Goal: Navigation & Orientation: Find specific page/section

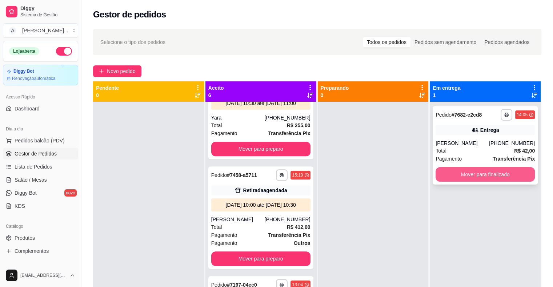
click at [504, 180] on button "Mover para finalizado" at bounding box center [485, 174] width 99 height 15
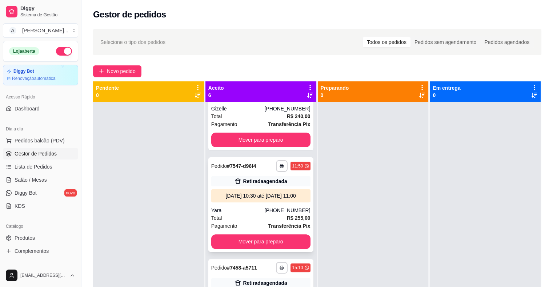
scroll to position [327, 0]
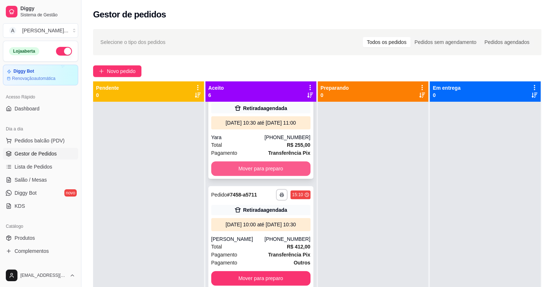
click at [268, 176] on button "Mover para preparo" at bounding box center [260, 169] width 99 height 15
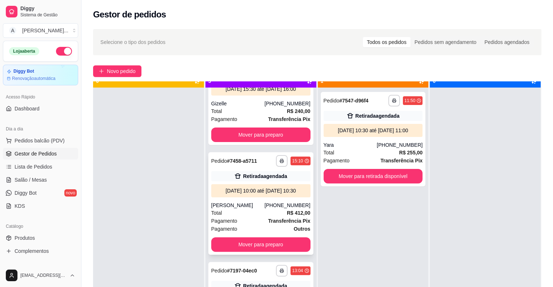
scroll to position [20, 0]
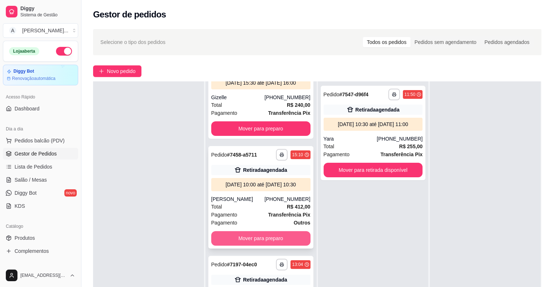
click at [274, 231] on button "Mover para preparo" at bounding box center [260, 238] width 99 height 15
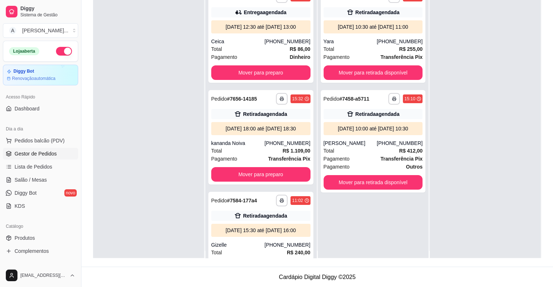
scroll to position [0, 0]
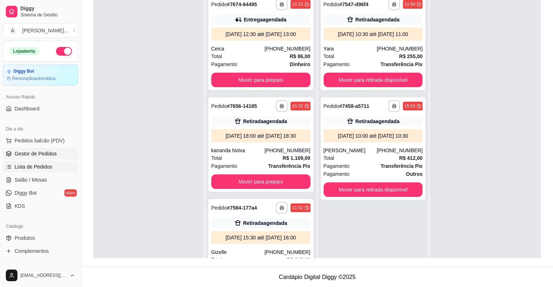
click at [25, 167] on span "Lista de Pedidos" at bounding box center [34, 166] width 38 height 7
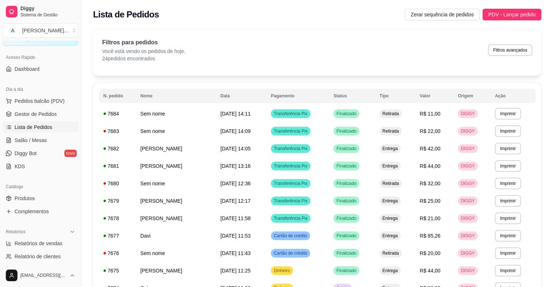
scroll to position [109, 0]
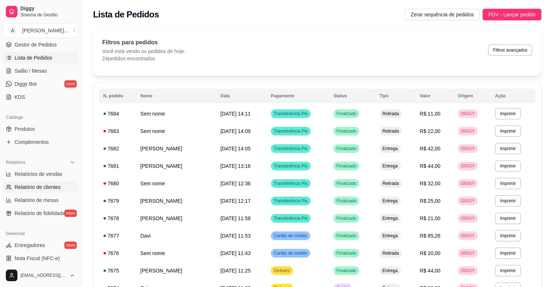
click at [57, 188] on span "Relatório de clientes" at bounding box center [38, 187] width 46 height 7
select select "30"
select select "HIGHEST_TOTAL_SPENT_WITH_ORDERS"
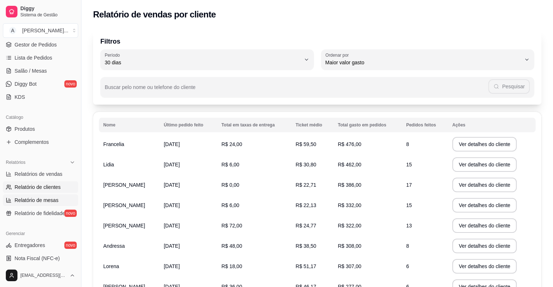
click at [42, 202] on span "Relatório de mesas" at bounding box center [37, 200] width 44 height 7
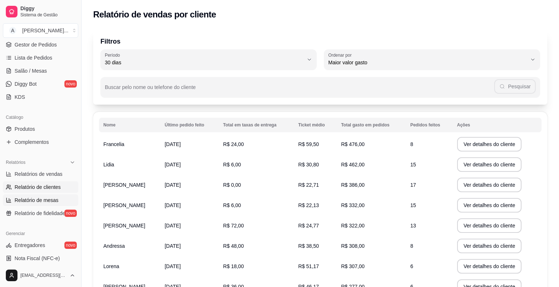
select select "TOTAL_OF_ORDERS"
select select "7"
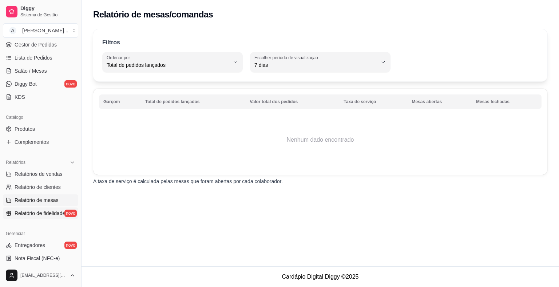
click at [51, 211] on span "Relatório de fidelidade" at bounding box center [40, 213] width 51 height 7
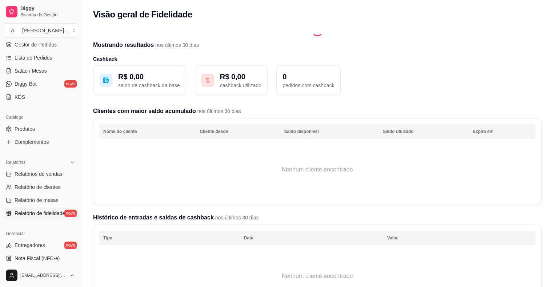
scroll to position [218, 0]
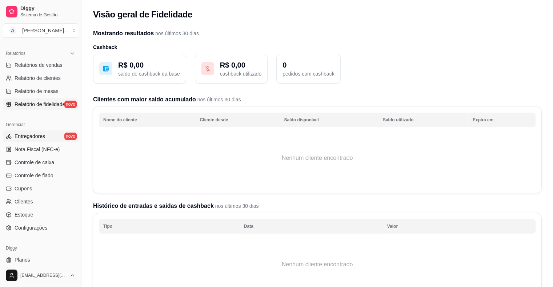
click at [37, 138] on span "Entregadores" at bounding box center [30, 136] width 31 height 7
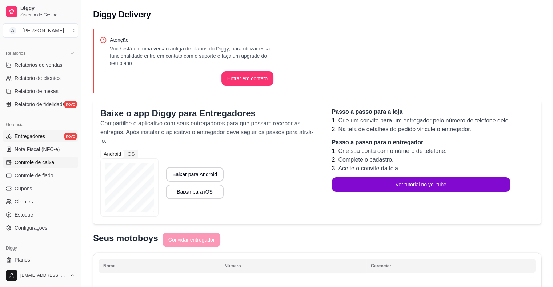
click at [43, 166] on link "Controle de caixa" at bounding box center [40, 163] width 75 height 12
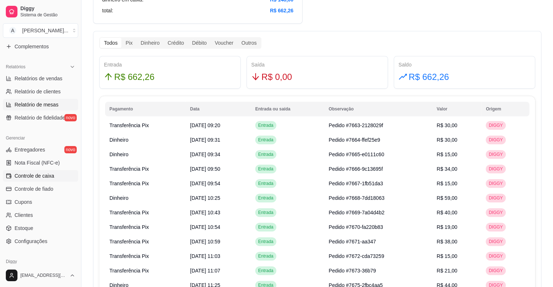
scroll to position [163, 0]
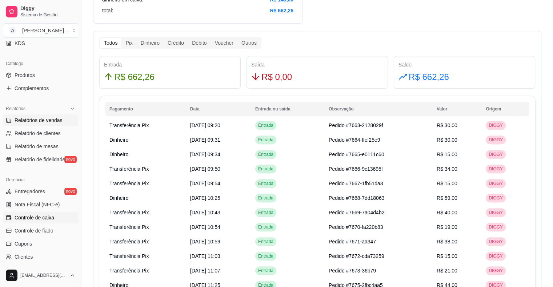
click at [44, 116] on link "Relatórios de vendas" at bounding box center [40, 121] width 75 height 12
select select "ALL"
select select "0"
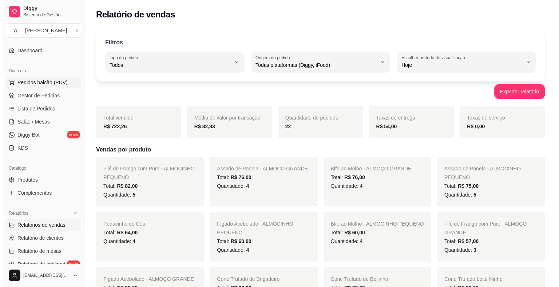
scroll to position [54, 0]
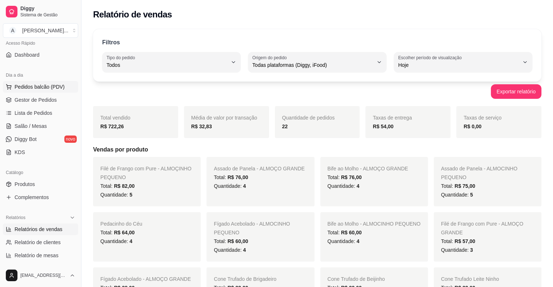
click at [33, 87] on span "Pedidos balcão (PDV)" at bounding box center [40, 86] width 50 height 7
